Goal: Information Seeking & Learning: Compare options

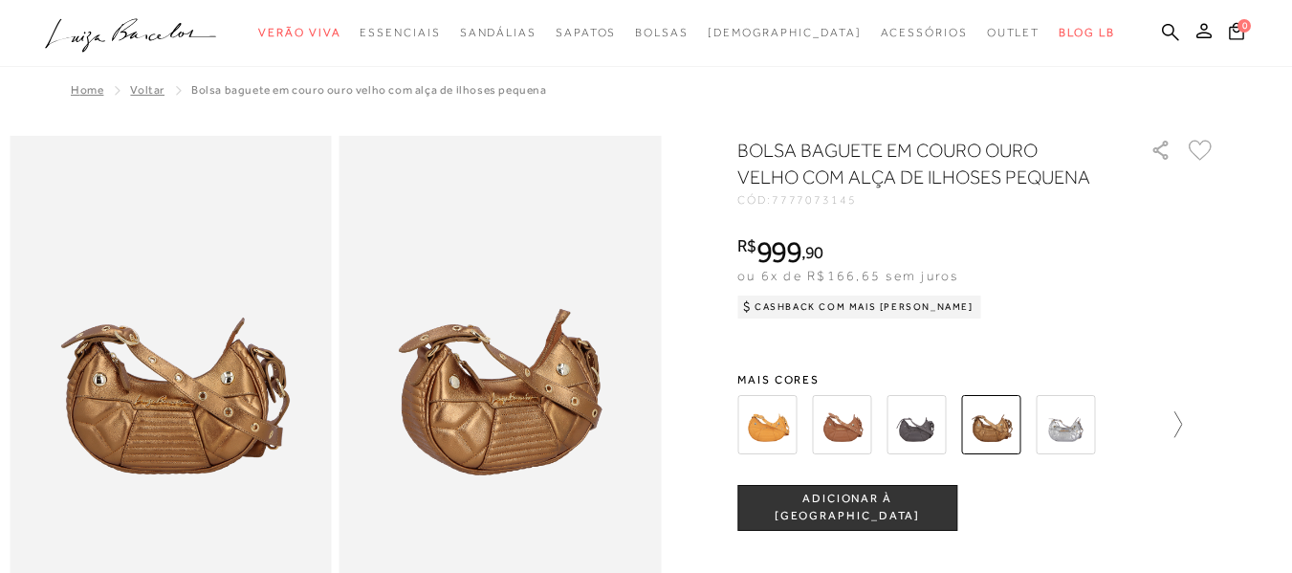
click at [1182, 420] on icon at bounding box center [1178, 424] width 8 height 26
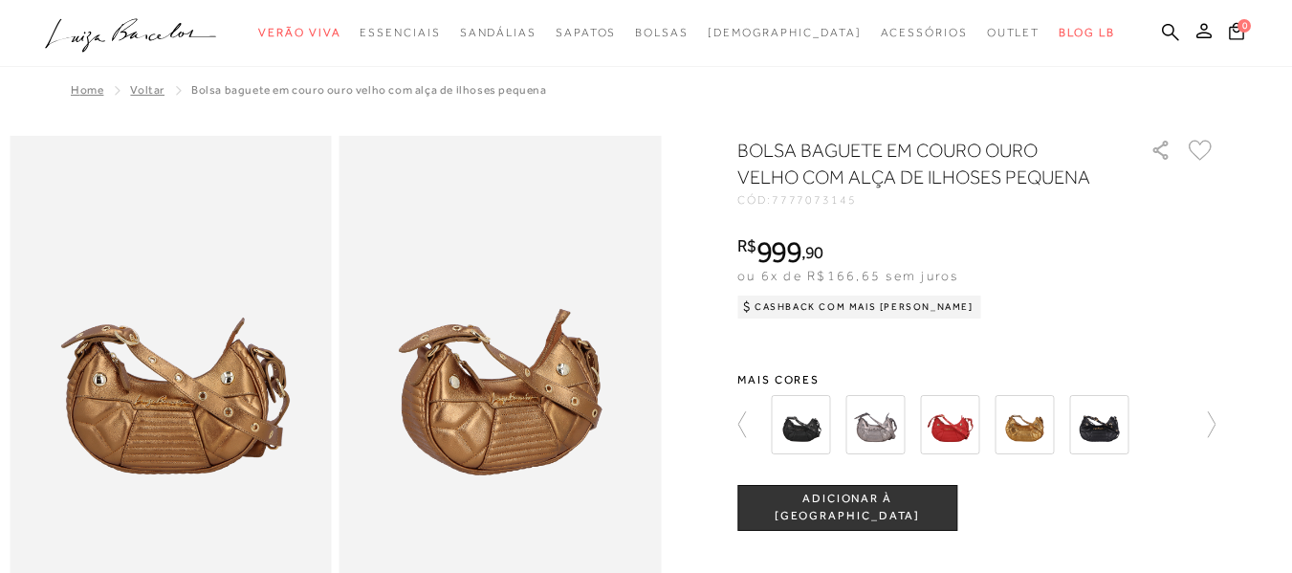
click at [1099, 421] on img at bounding box center [1098, 424] width 59 height 59
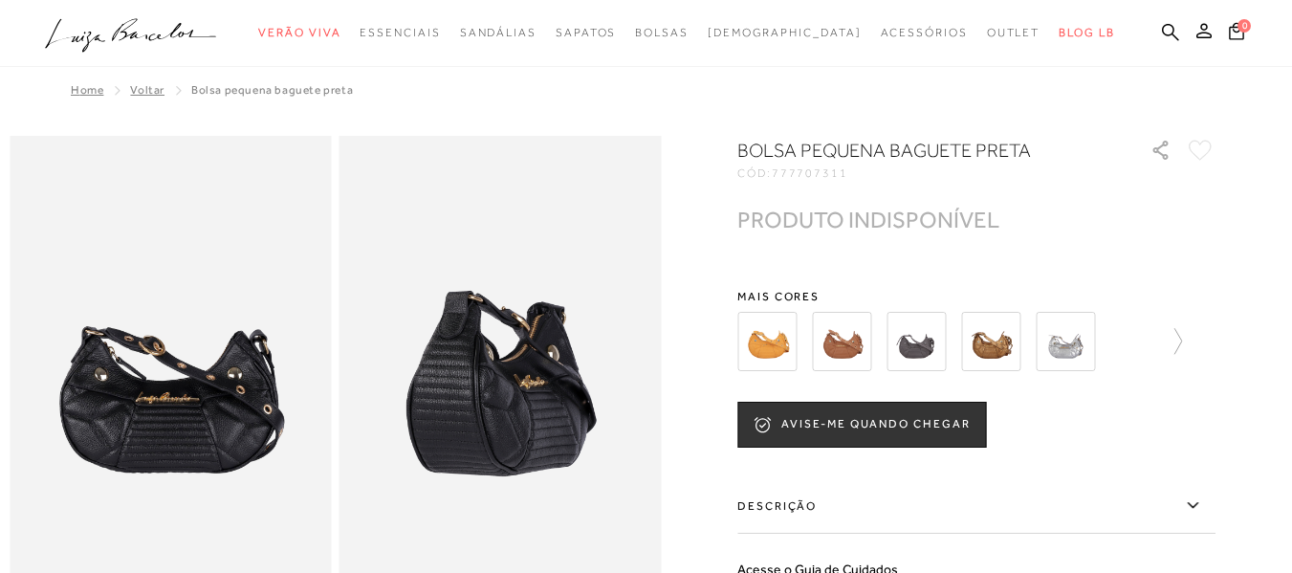
click at [833, 340] on img at bounding box center [841, 341] width 59 height 59
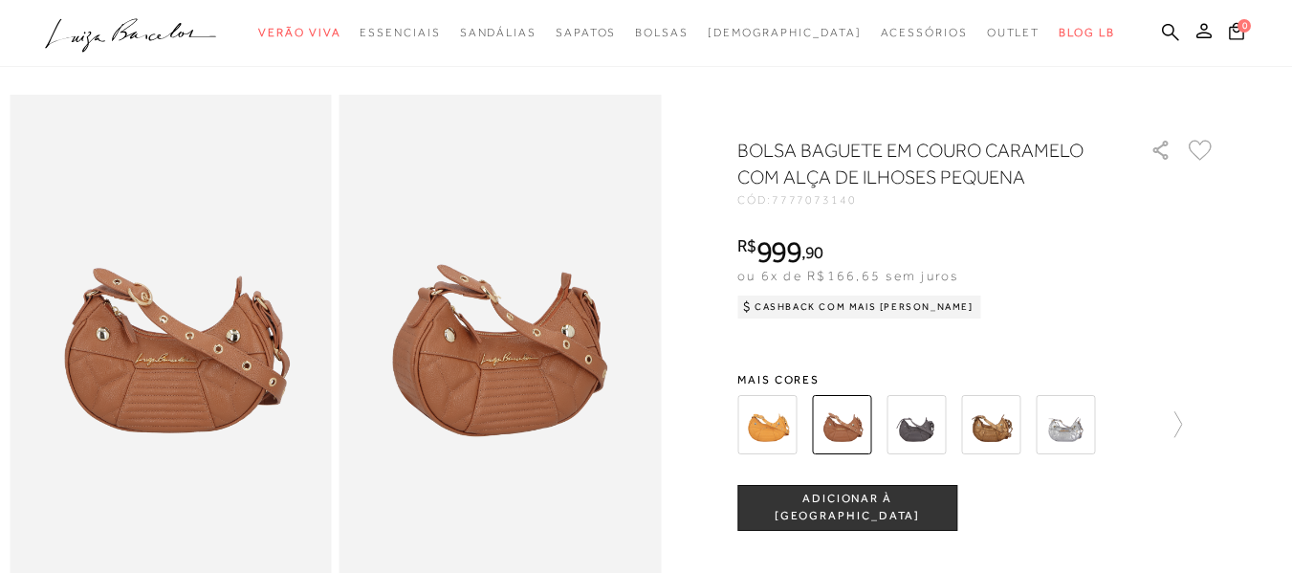
scroll to position [44, 0]
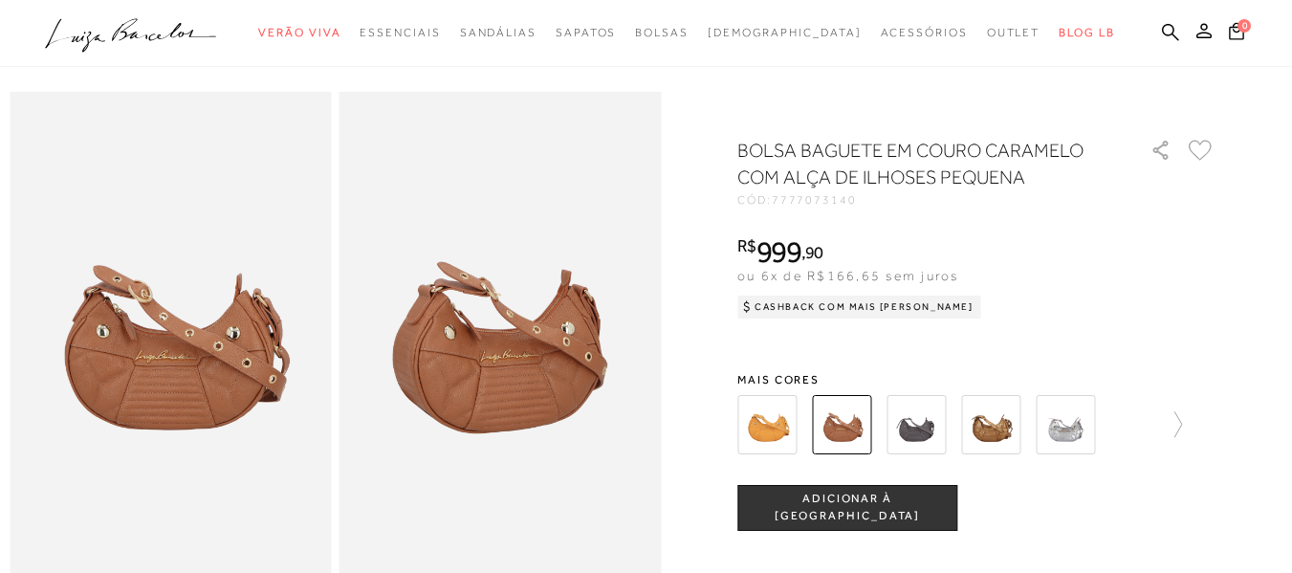
click at [989, 429] on img at bounding box center [990, 424] width 59 height 59
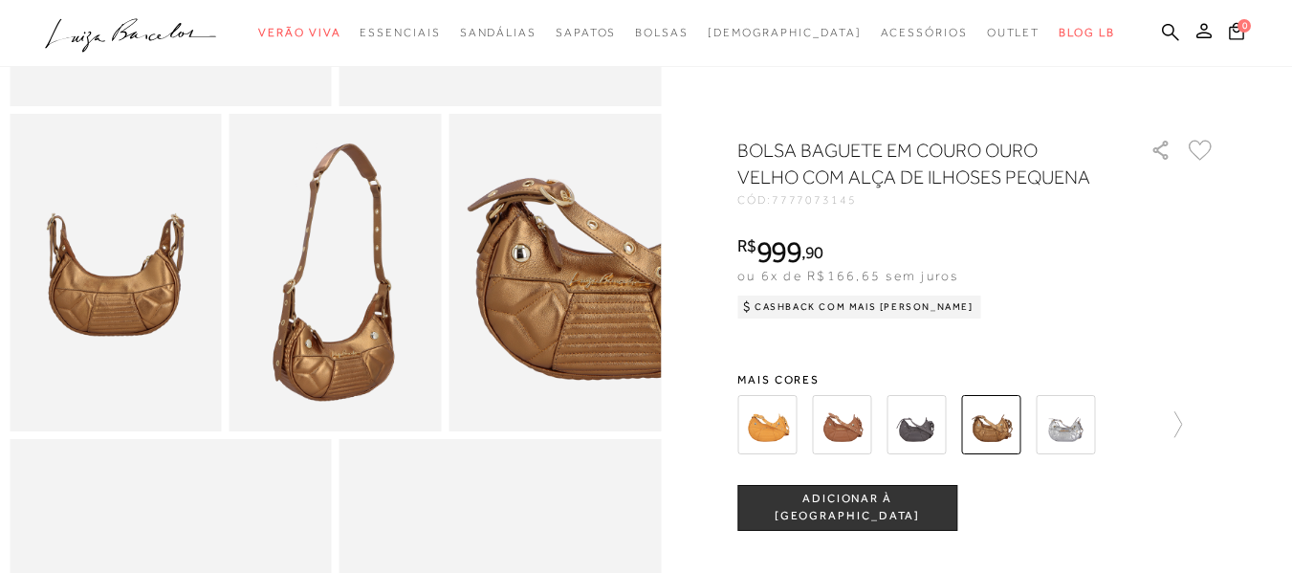
scroll to position [513, 0]
click at [853, 425] on img at bounding box center [841, 424] width 59 height 59
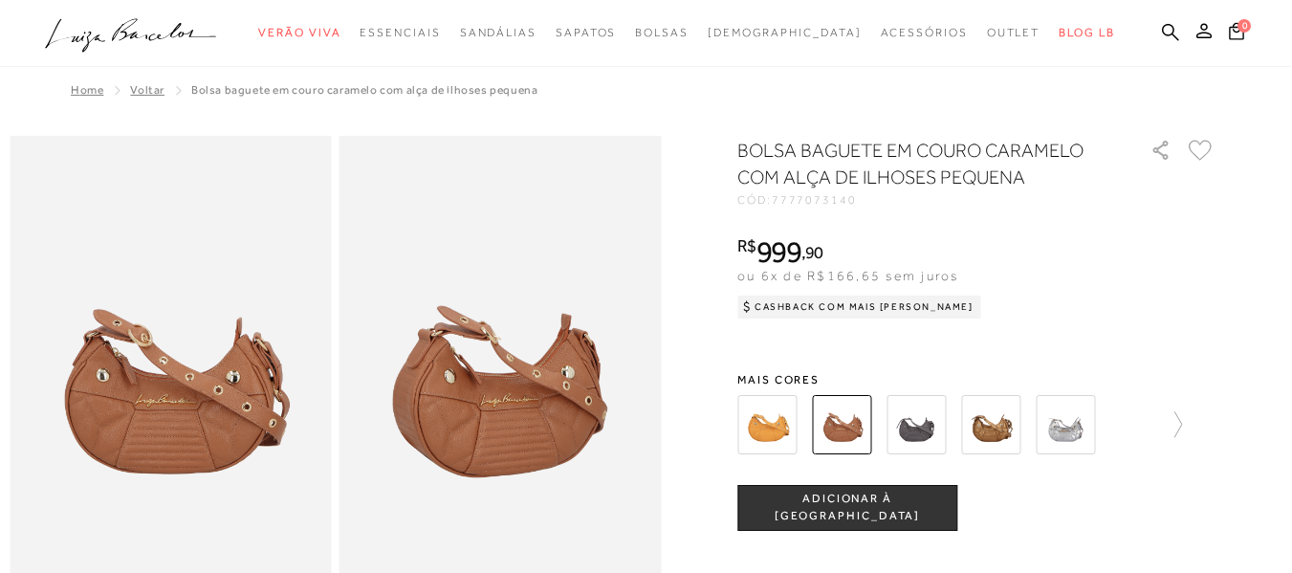
click at [997, 421] on img at bounding box center [990, 424] width 59 height 59
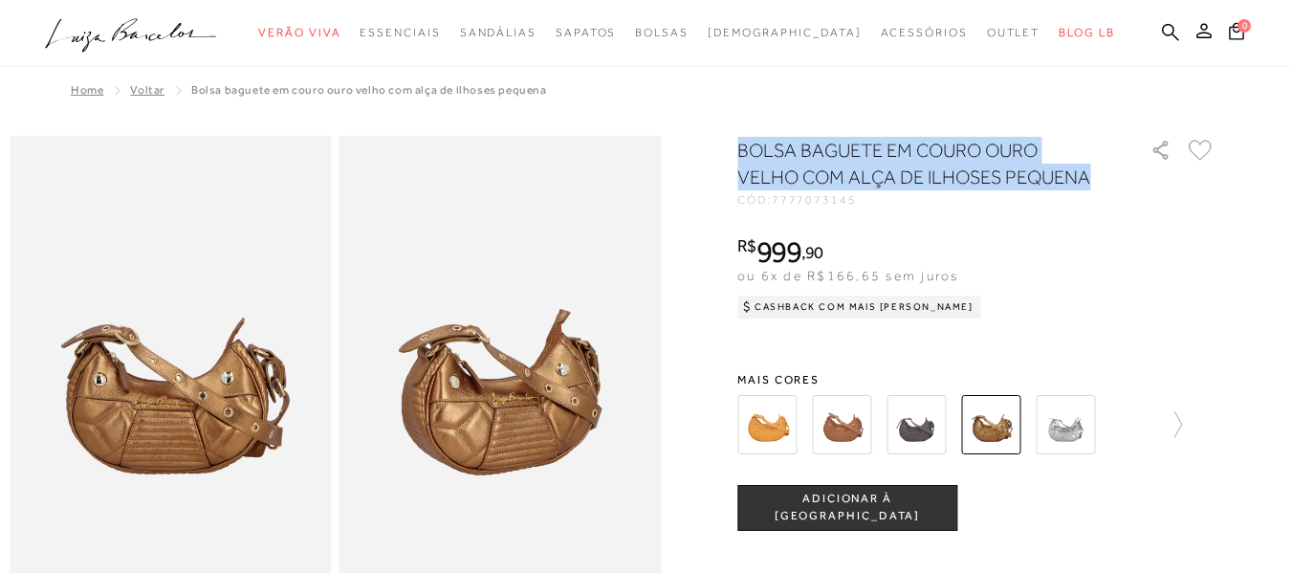
drag, startPoint x: 748, startPoint y: 142, endPoint x: 1112, endPoint y: 171, distance: 365.4
click at [1112, 171] on div "BOLSA BAGUETE EM COURO OURO VELHO COM ALÇA DE ILHOSES PEQUENA" at bounding box center [933, 165] width 392 height 57
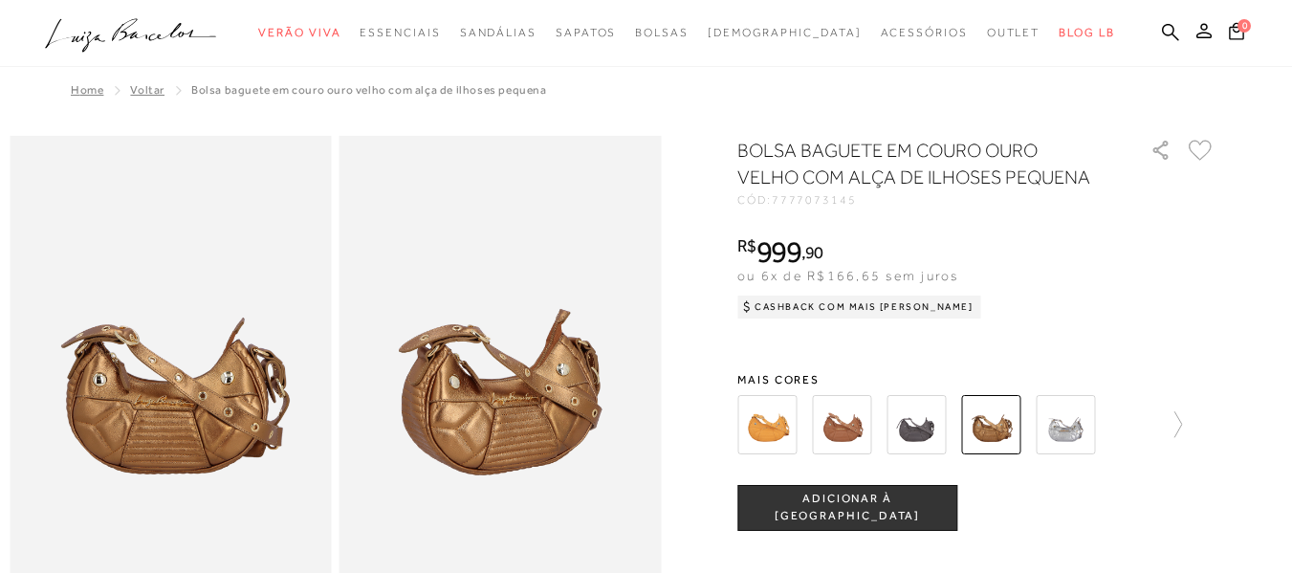
drag, startPoint x: 1112, startPoint y: 171, endPoint x: 803, endPoint y: 94, distance: 318.4
click at [803, 94] on div "Home Voltar BOLSA BAGUETE EM [GEOGRAPHIC_DATA] COM ALÇA DE ILHOSES PEQUENA" at bounding box center [646, 92] width 1273 height 50
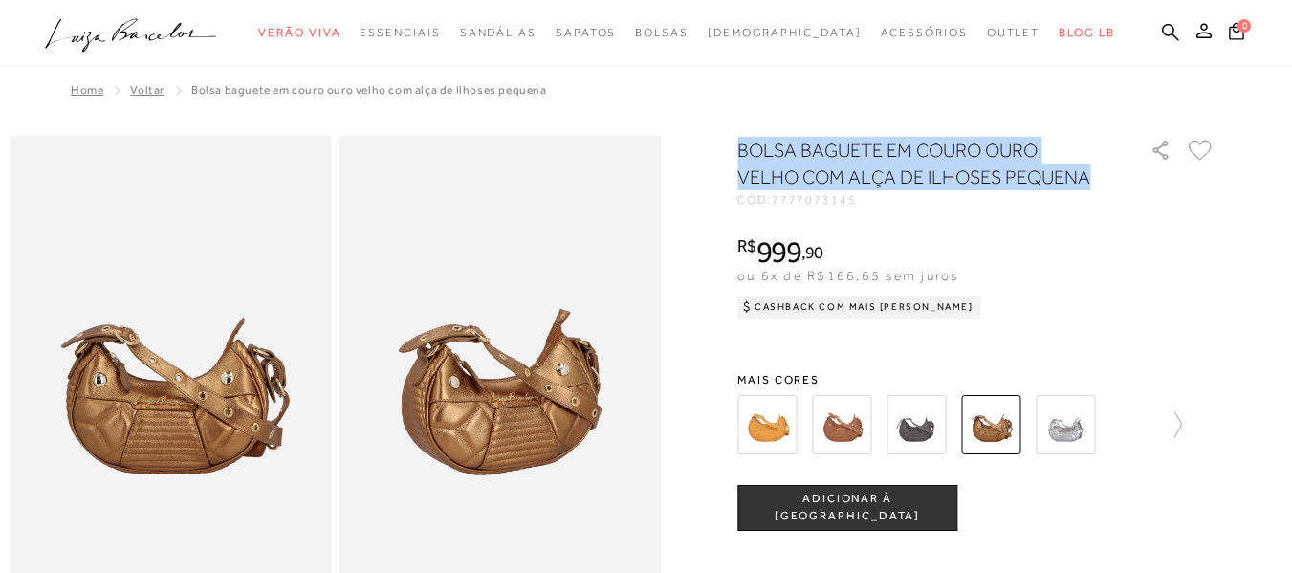
drag, startPoint x: 737, startPoint y: 147, endPoint x: 1111, endPoint y: 189, distance: 376.2
click at [1032, 171] on h1 "BOLSA BAGUETE EM COURO OURO VELHO COM ALÇA DE ILHOSES PEQUENA" at bounding box center [916, 164] width 359 height 54
drag, startPoint x: 1032, startPoint y: 171, endPoint x: 743, endPoint y: 140, distance: 290.5
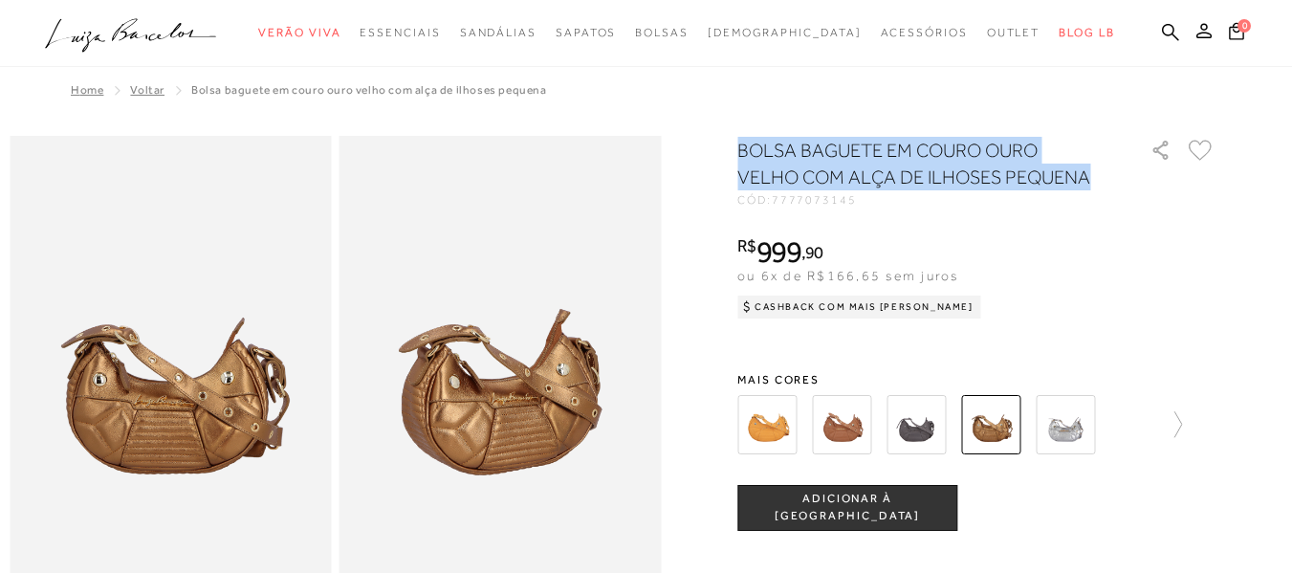
copy h1 "BOLSA BAGUETE EM COURO OURO VELHO COM ALÇA DE ILHOSES PEQUENA"
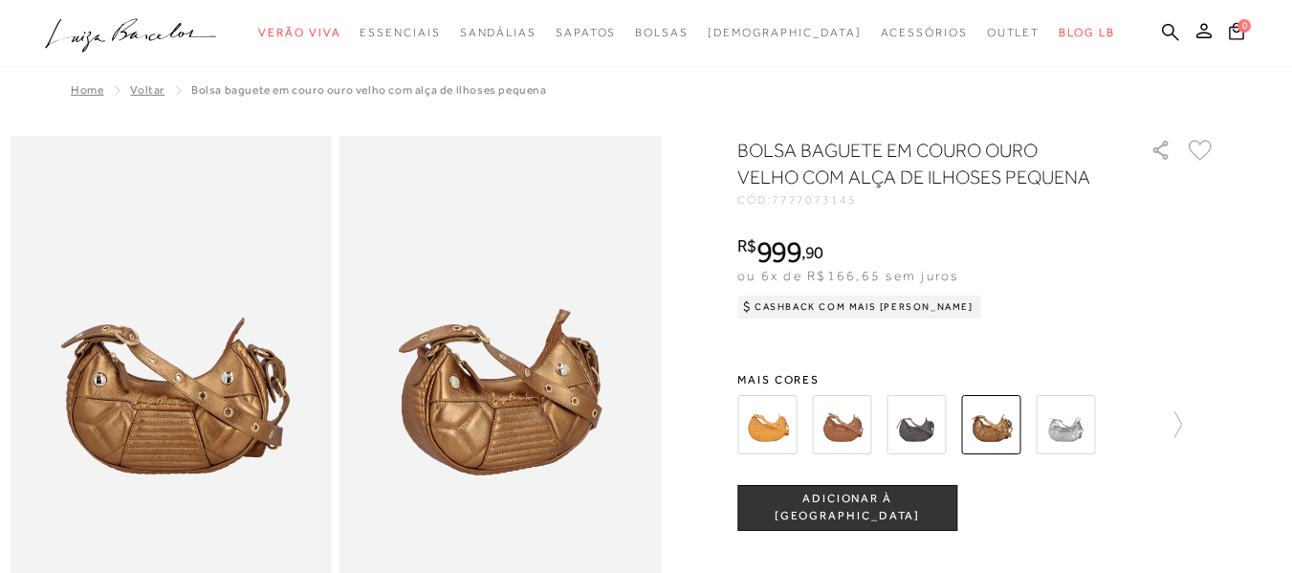
click at [1162, 330] on div "BOLSA BAGUETE EM COURO OURO VELHO COM ALÇA DE ILHOSES PEQUENA CÓD: 7777073145 ×…" at bounding box center [976, 525] width 478 height 777
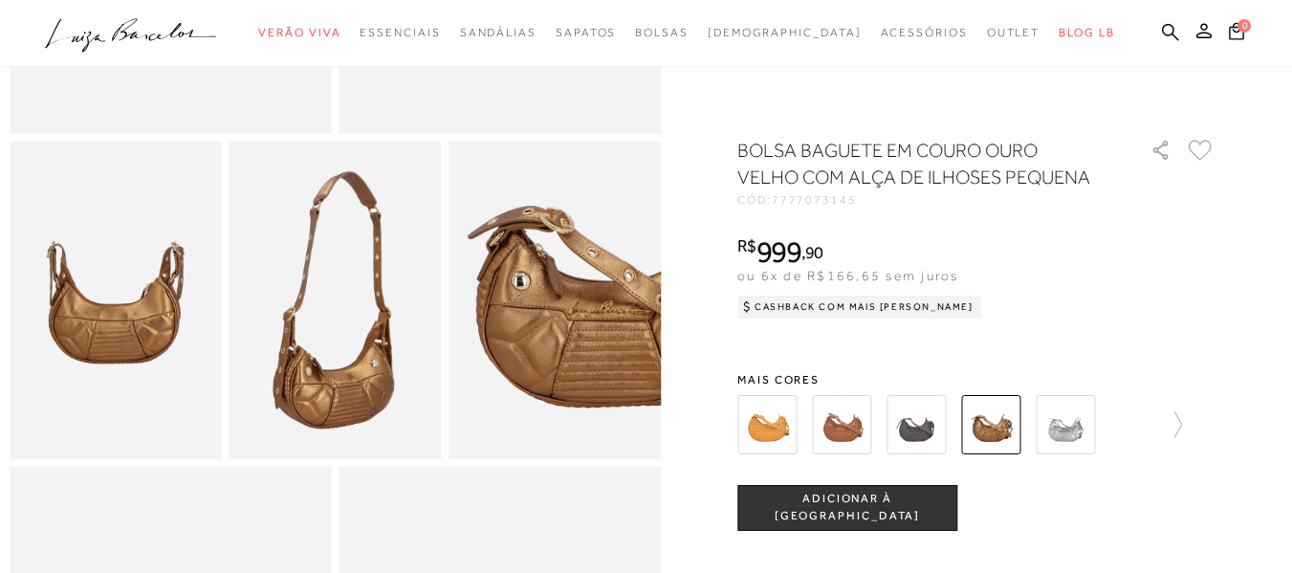
scroll to position [494, 0]
